Goal: Obtain resource: Obtain resource

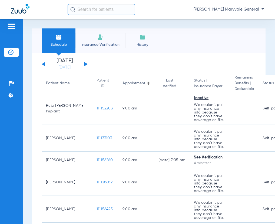
click at [112, 17] on div "[PERSON_NAME] Maryvale General" at bounding box center [137, 9] width 275 height 19
click at [111, 9] on input "text" at bounding box center [102, 9] width 68 height 11
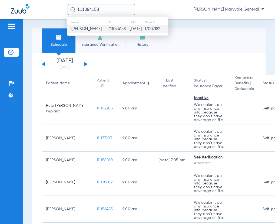
type input "111094158"
click at [112, 30] on td "111094158" at bounding box center [119, 29] width 21 height 8
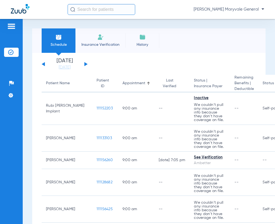
click at [90, 10] on input "text" at bounding box center [102, 9] width 68 height 11
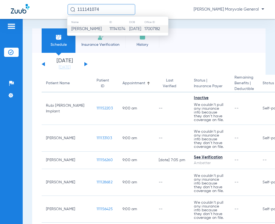
type input "111141074"
click at [95, 29] on td "[PERSON_NAME]" at bounding box center [88, 29] width 42 height 8
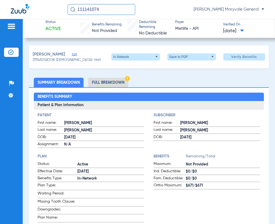
click at [115, 81] on li "Full Breakdown" at bounding box center [108, 82] width 40 height 9
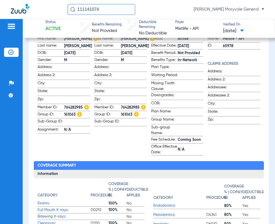
scroll to position [72, 0]
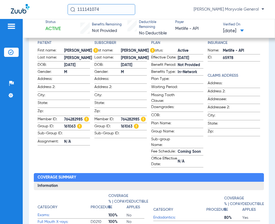
click at [121, 118] on span "764282985" at bounding box center [134, 120] width 26 height 6
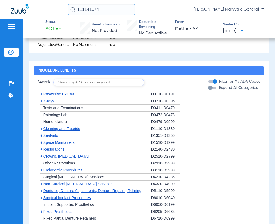
scroll to position [542, 0]
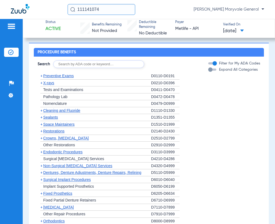
click at [94, 67] on input "text" at bounding box center [98, 64] width 91 height 8
type input "D2950"
click at [164, 64] on button "Search" at bounding box center [164, 64] width 21 height 8
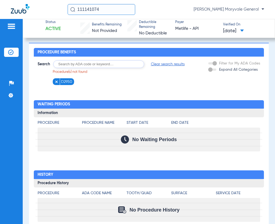
click at [56, 84] on img at bounding box center [57, 82] width 4 height 4
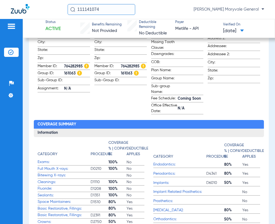
scroll to position [24, 0]
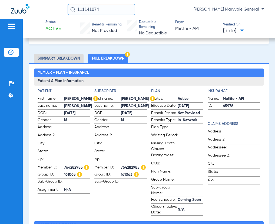
click at [116, 54] on li "Full Breakdown" at bounding box center [108, 58] width 40 height 9
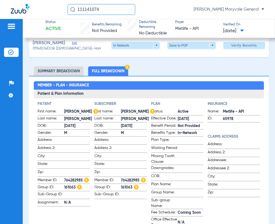
scroll to position [0, 0]
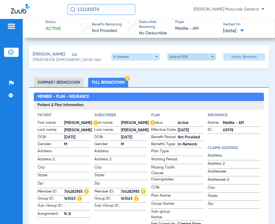
click at [187, 56] on span at bounding box center [191, 56] width 13 height 13
click at [189, 68] on span "Save to PDF" at bounding box center [189, 68] width 21 height 4
drag, startPoint x: 95, startPoint y: 9, endPoint x: 44, endPoint y: 13, distance: 51.3
click at [56, 11] on div "111141074 [PERSON_NAME] Maryvale General" at bounding box center [137, 9] width 275 height 19
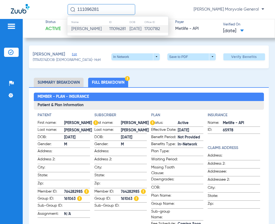
type input "111096281"
click at [102, 27] on span "[PERSON_NAME]" at bounding box center [87, 29] width 30 height 4
